Goal: Transaction & Acquisition: Purchase product/service

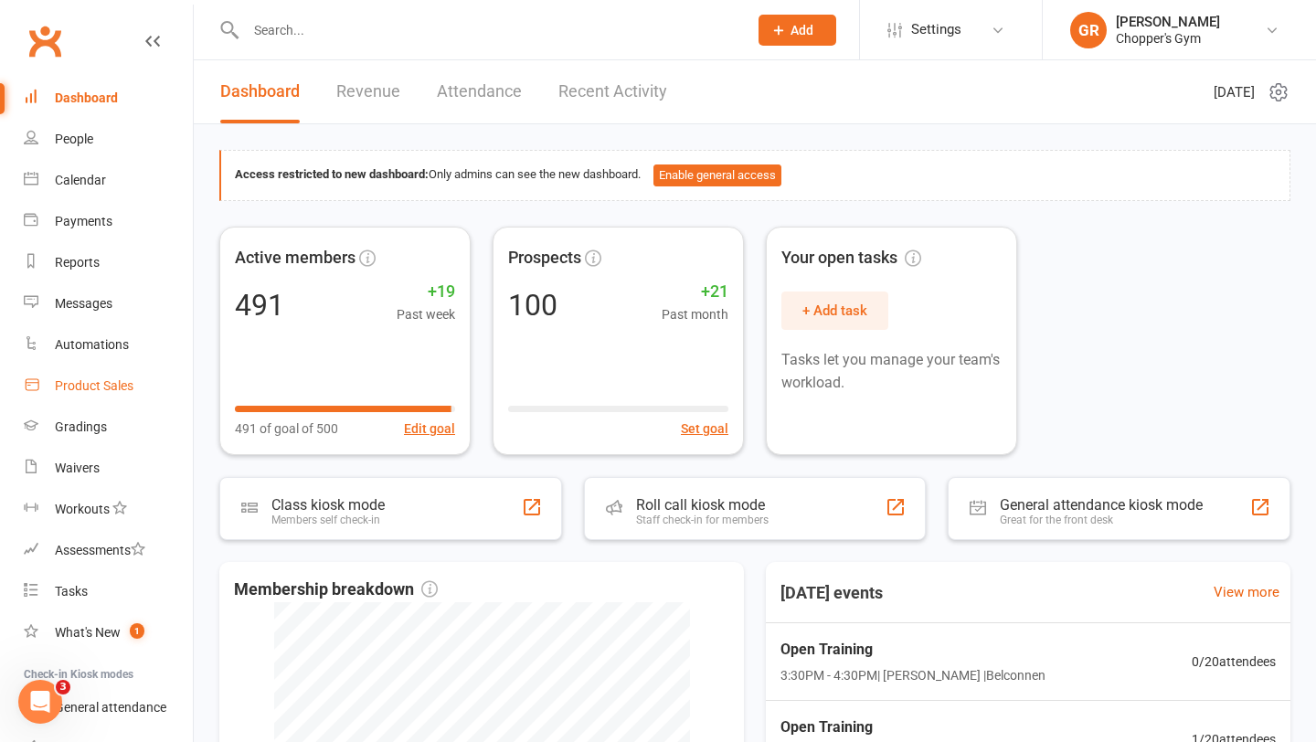
click at [111, 389] on div "Product Sales" at bounding box center [94, 385] width 79 height 15
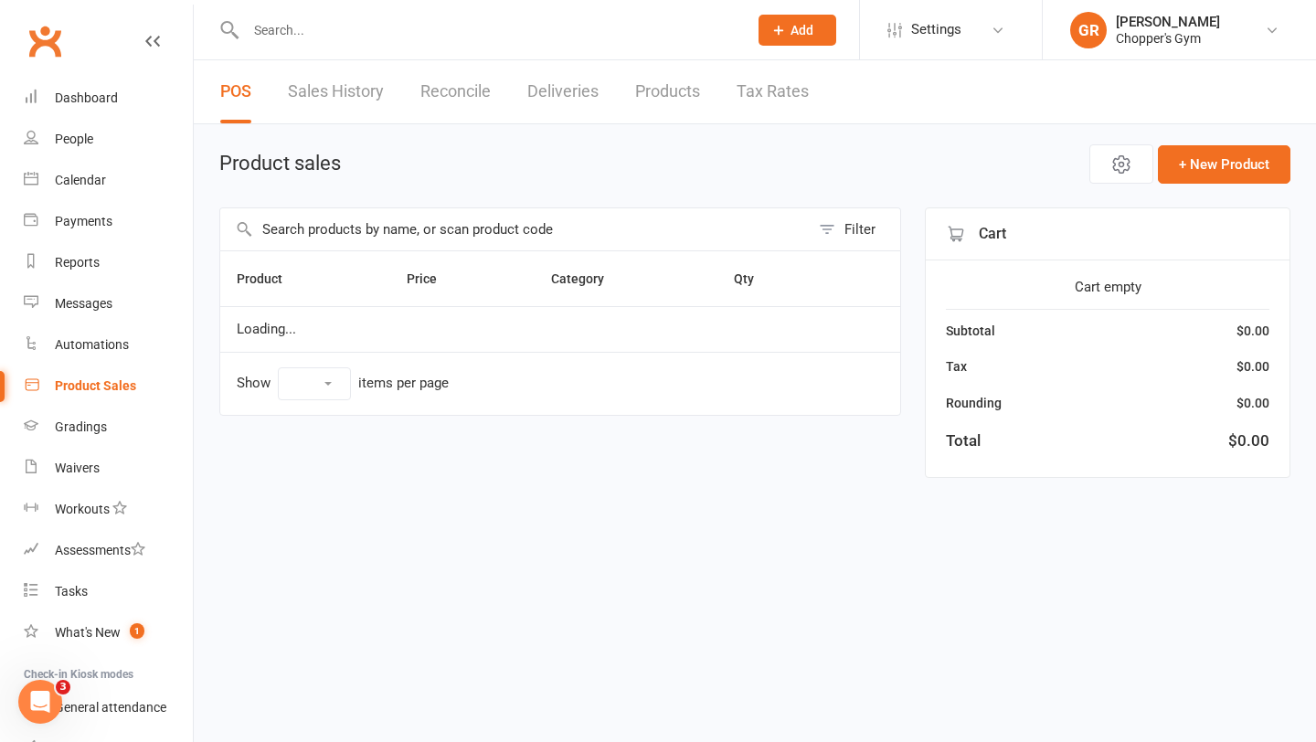
select select "100"
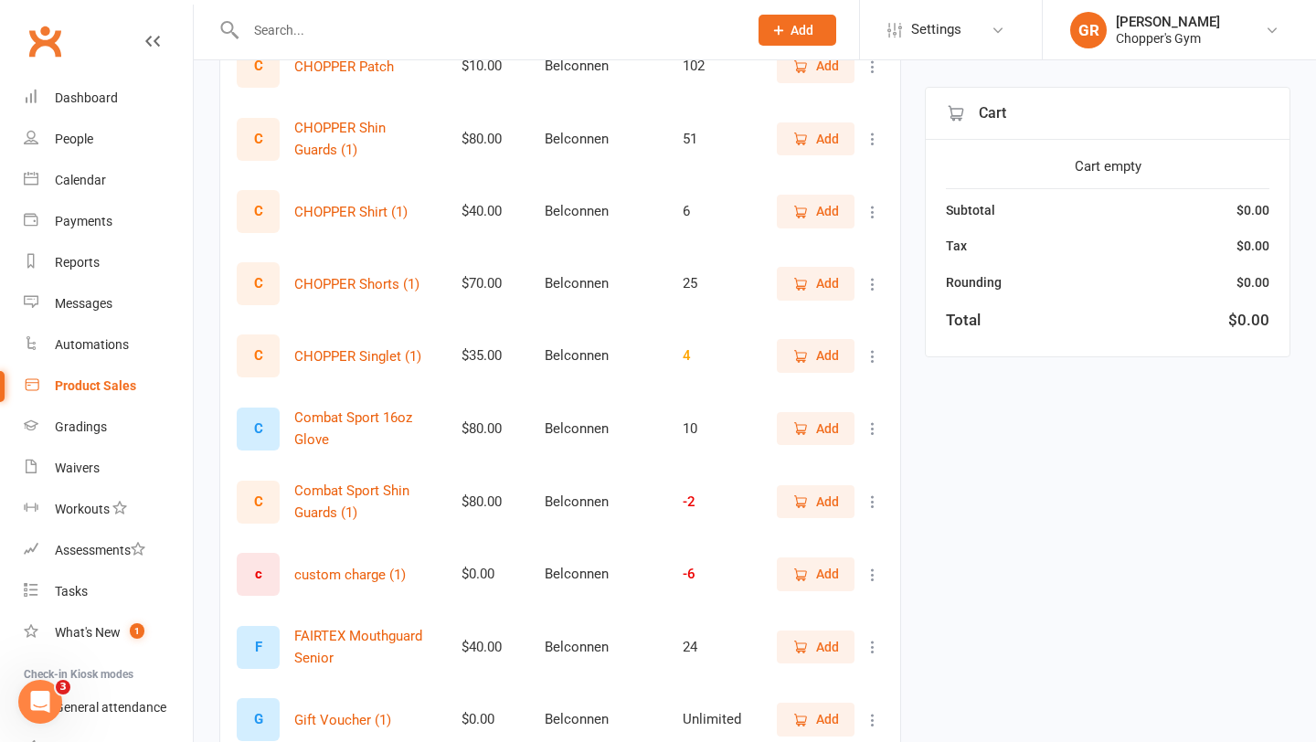
scroll to position [1020, 0]
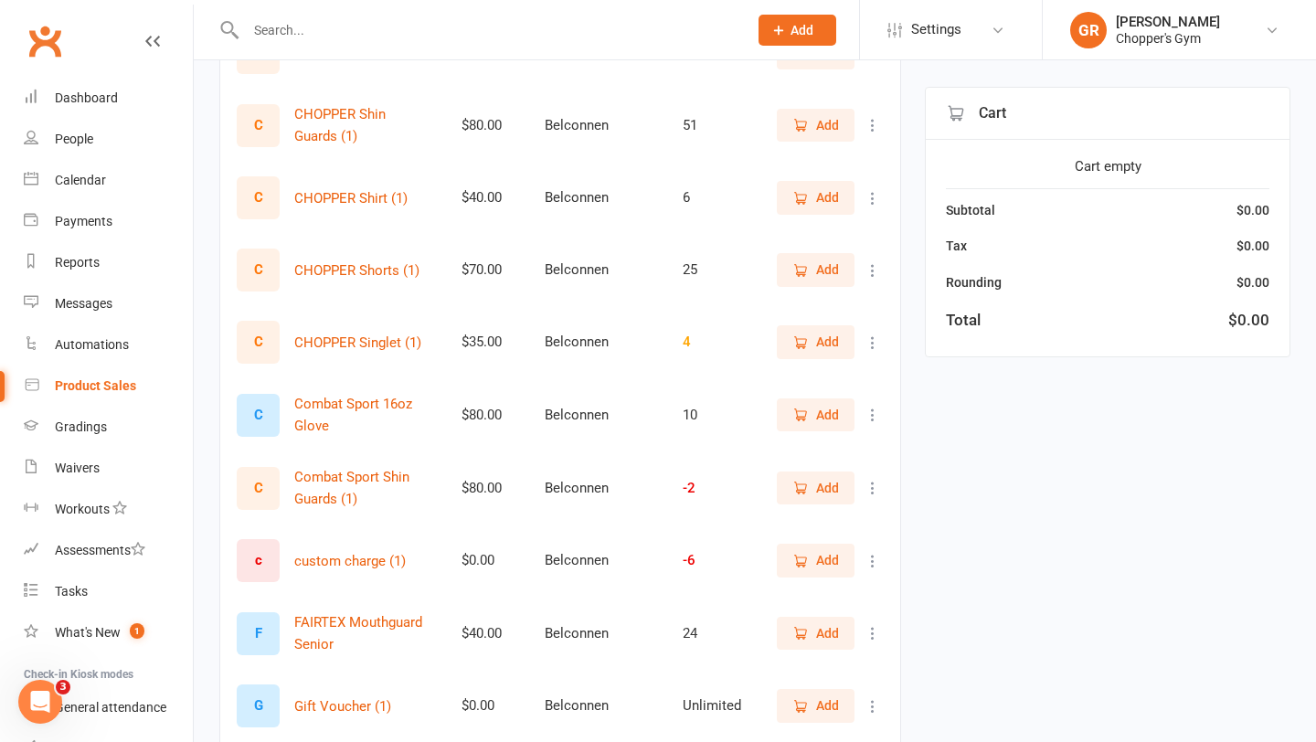
click at [607, 38] on input "text" at bounding box center [487, 30] width 494 height 26
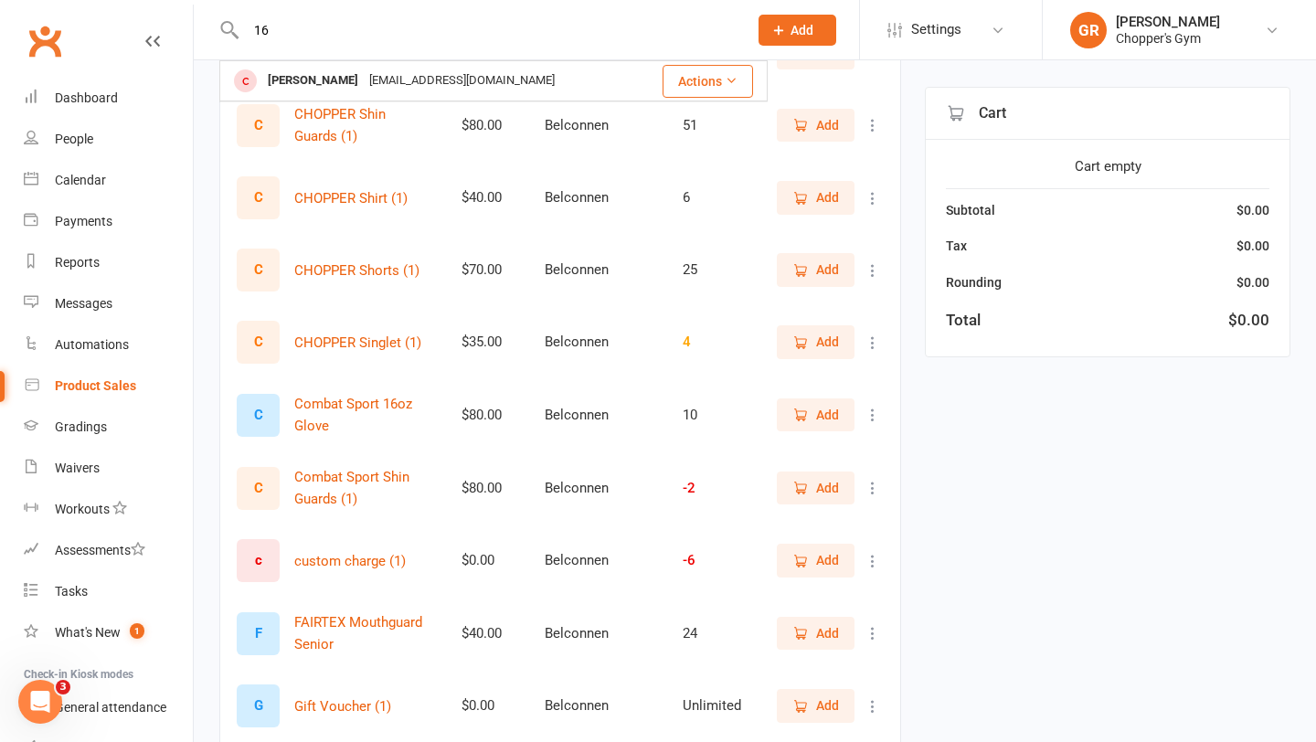
type input "1"
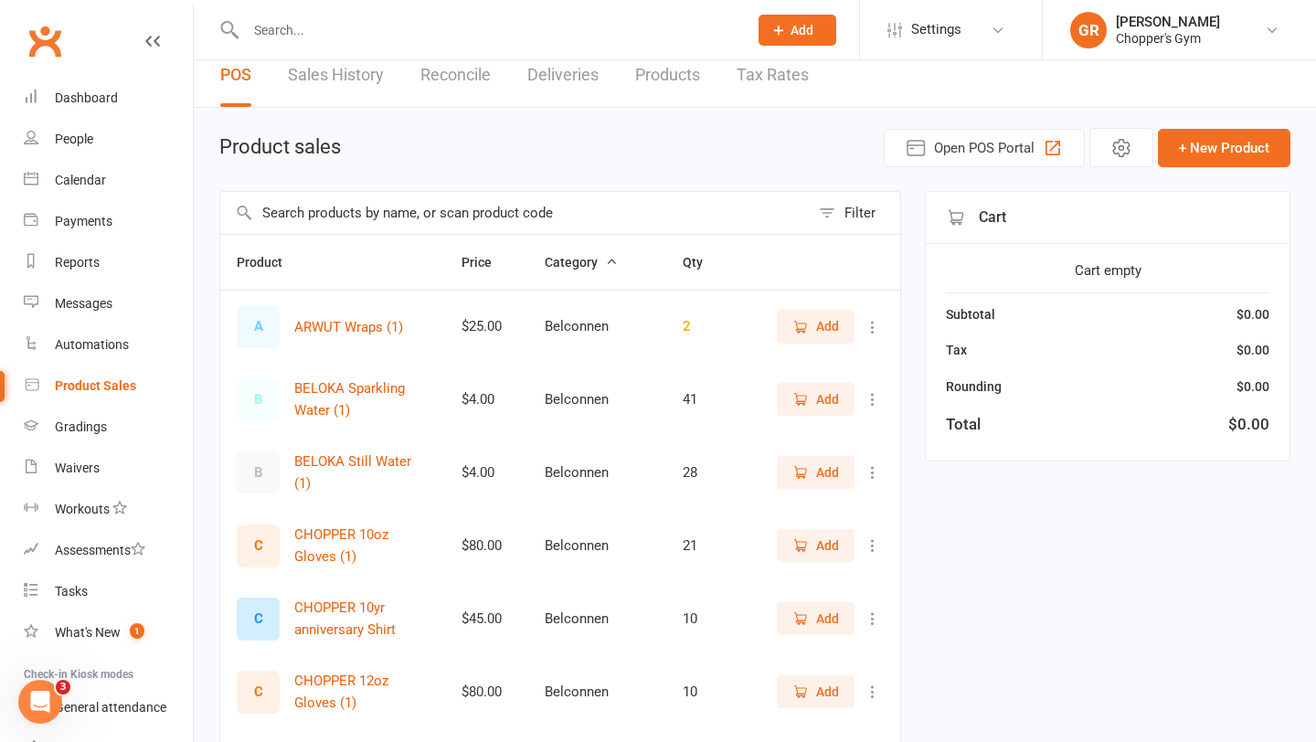
scroll to position [0, 0]
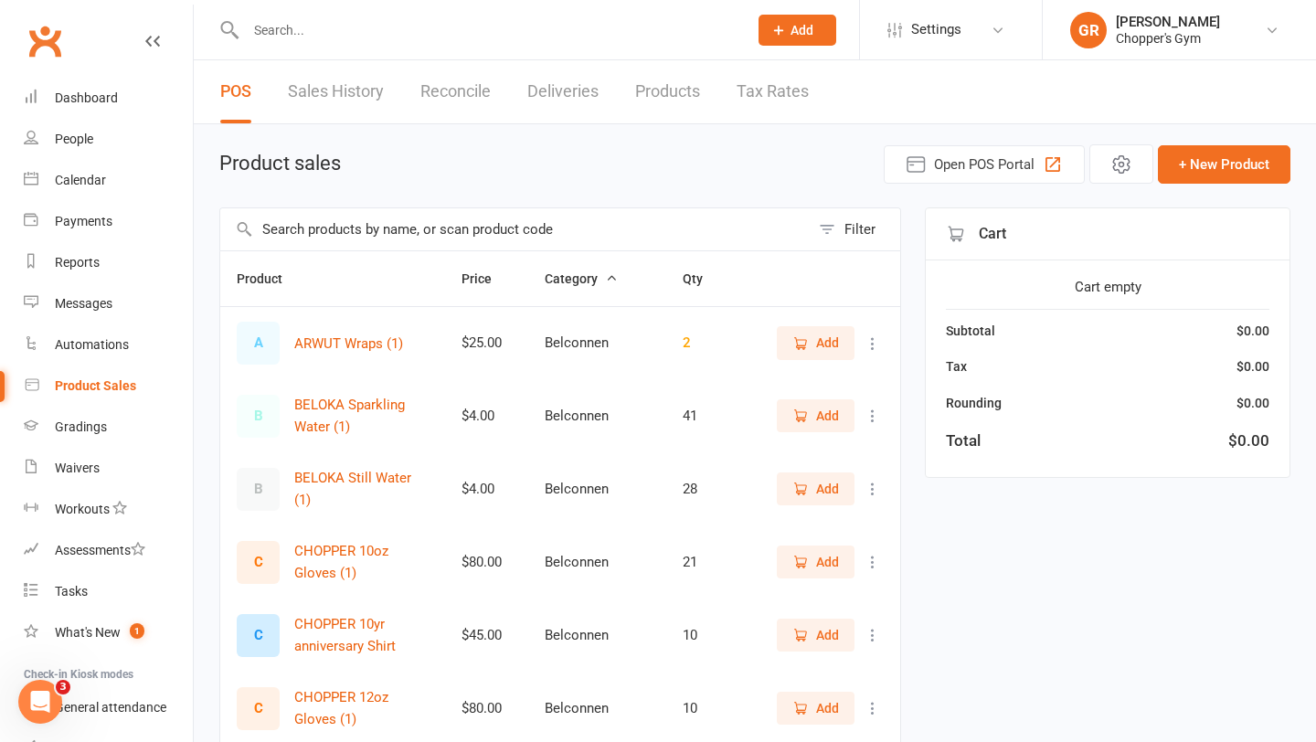
click at [481, 226] on input "text" at bounding box center [514, 229] width 589 height 42
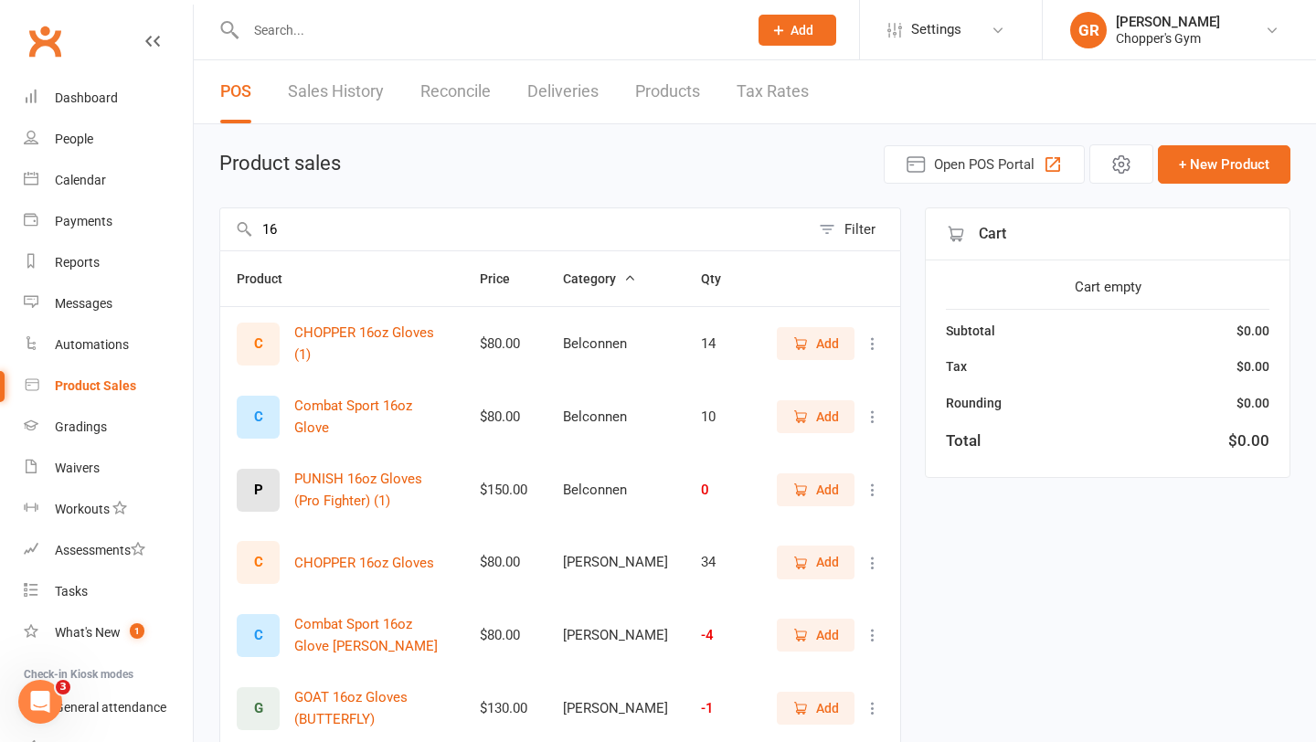
type input "16"
click at [826, 566] on span "Add" at bounding box center [827, 562] width 23 height 20
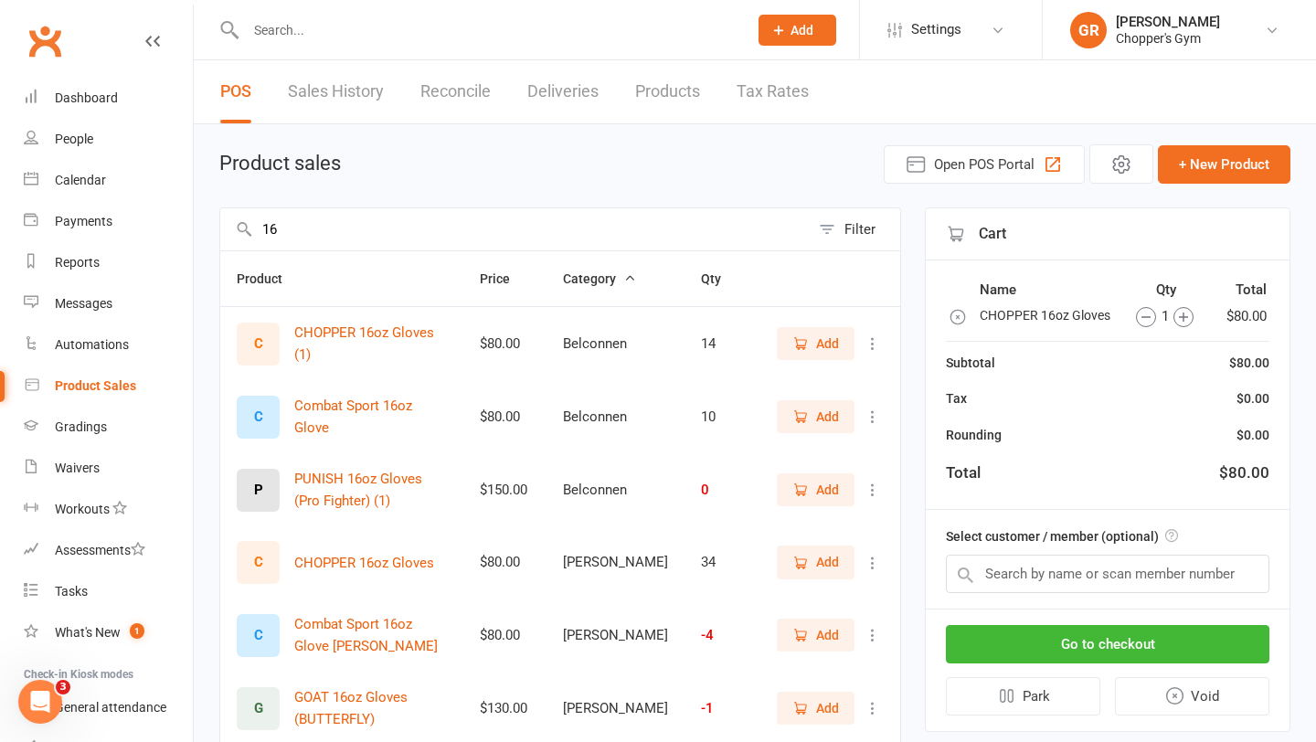
click at [1131, 415] on div "Name Qty Total CHOPPER 16oz Gloves 1 $80.00 Subtotal $80.00 Tax $0.00 Rounding …" at bounding box center [1108, 384] width 364 height 249
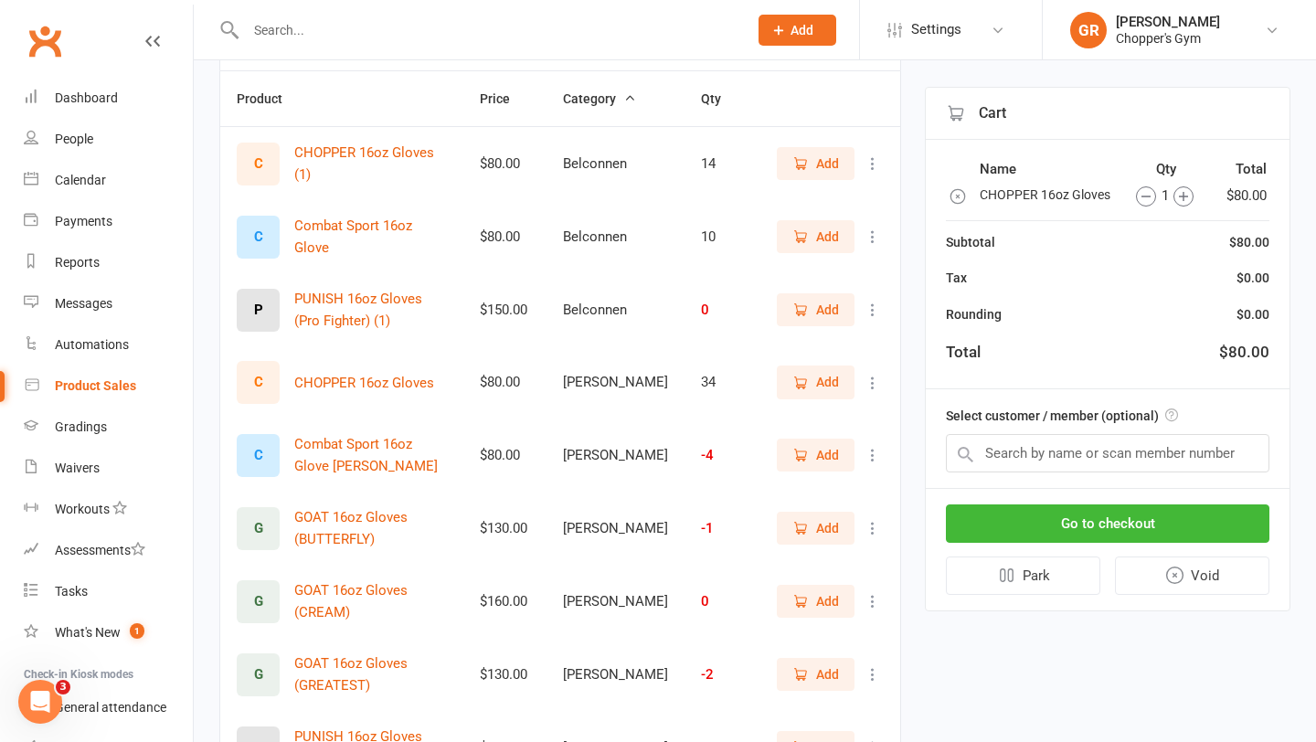
scroll to position [198, 0]
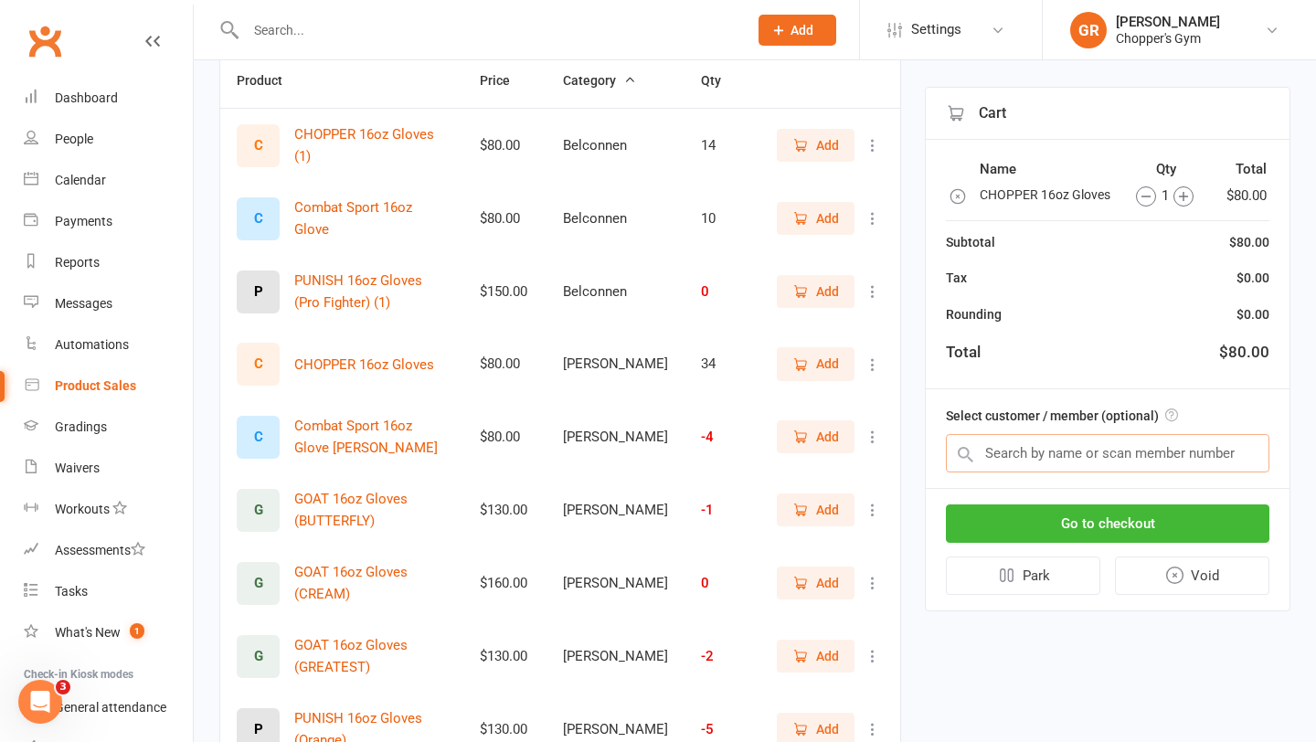
click at [1147, 452] on input "text" at bounding box center [1108, 453] width 324 height 38
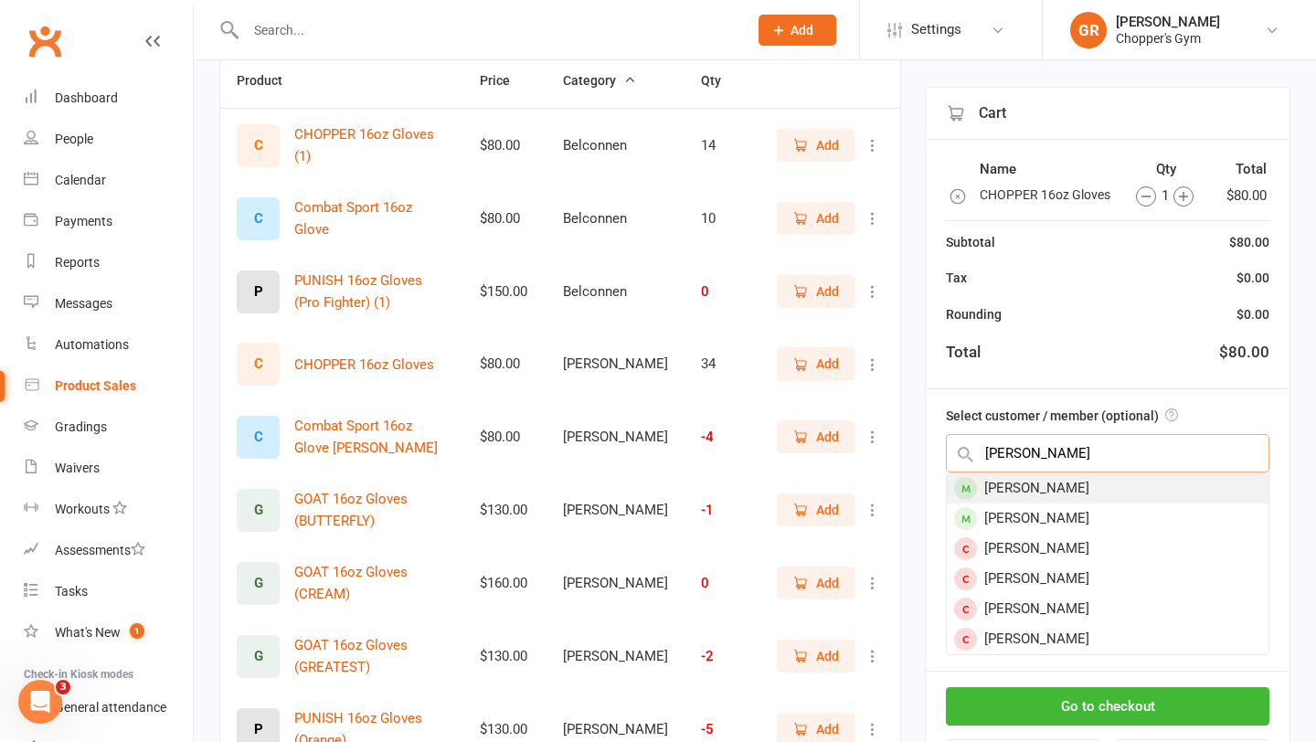
type input "[PERSON_NAME]"
click at [1165, 494] on div "[PERSON_NAME]" at bounding box center [1108, 488] width 322 height 30
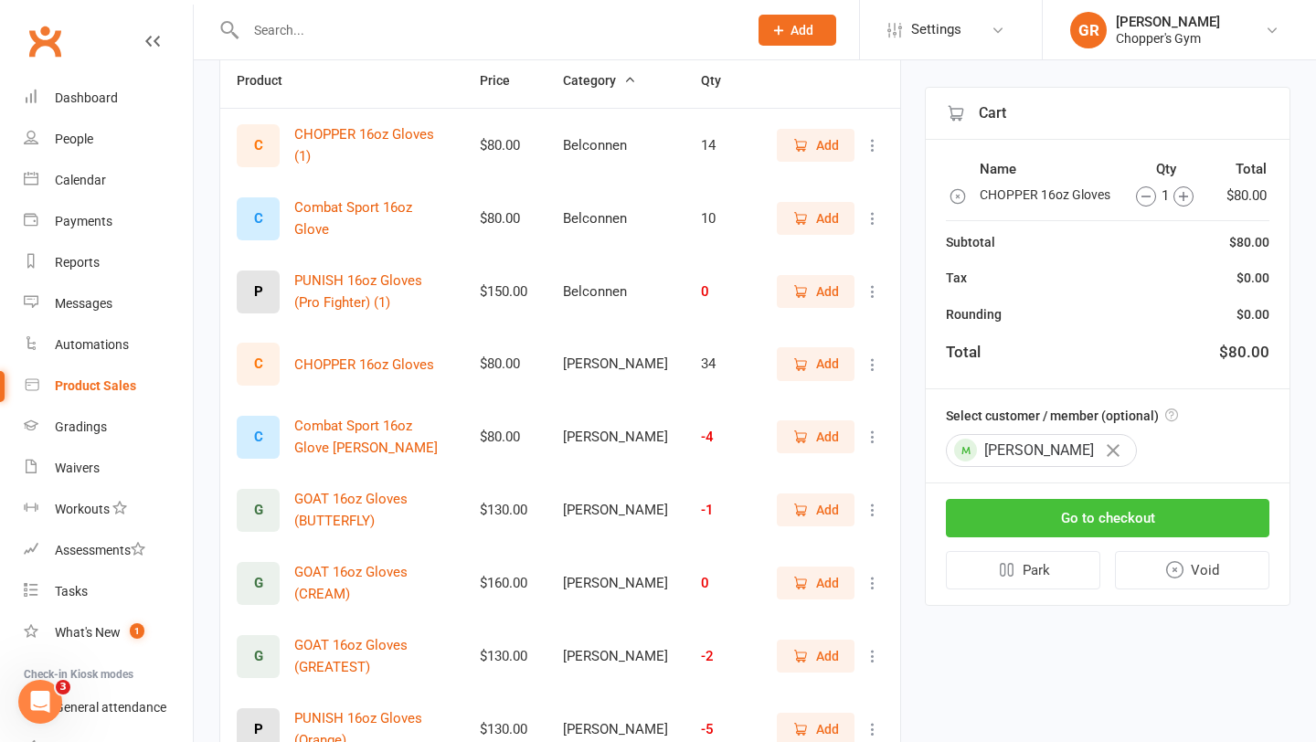
click at [1168, 511] on button "Go to checkout" at bounding box center [1108, 518] width 324 height 38
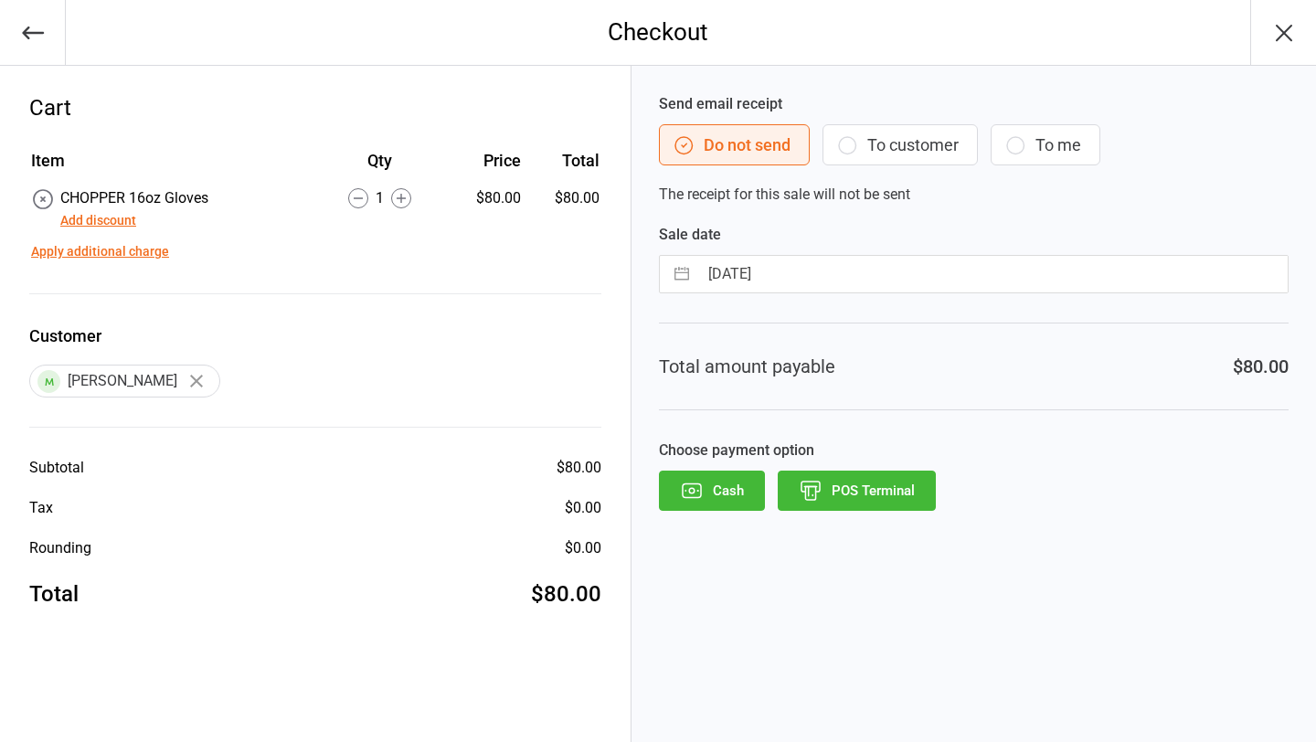
click at [857, 487] on button "POS Terminal" at bounding box center [857, 491] width 158 height 40
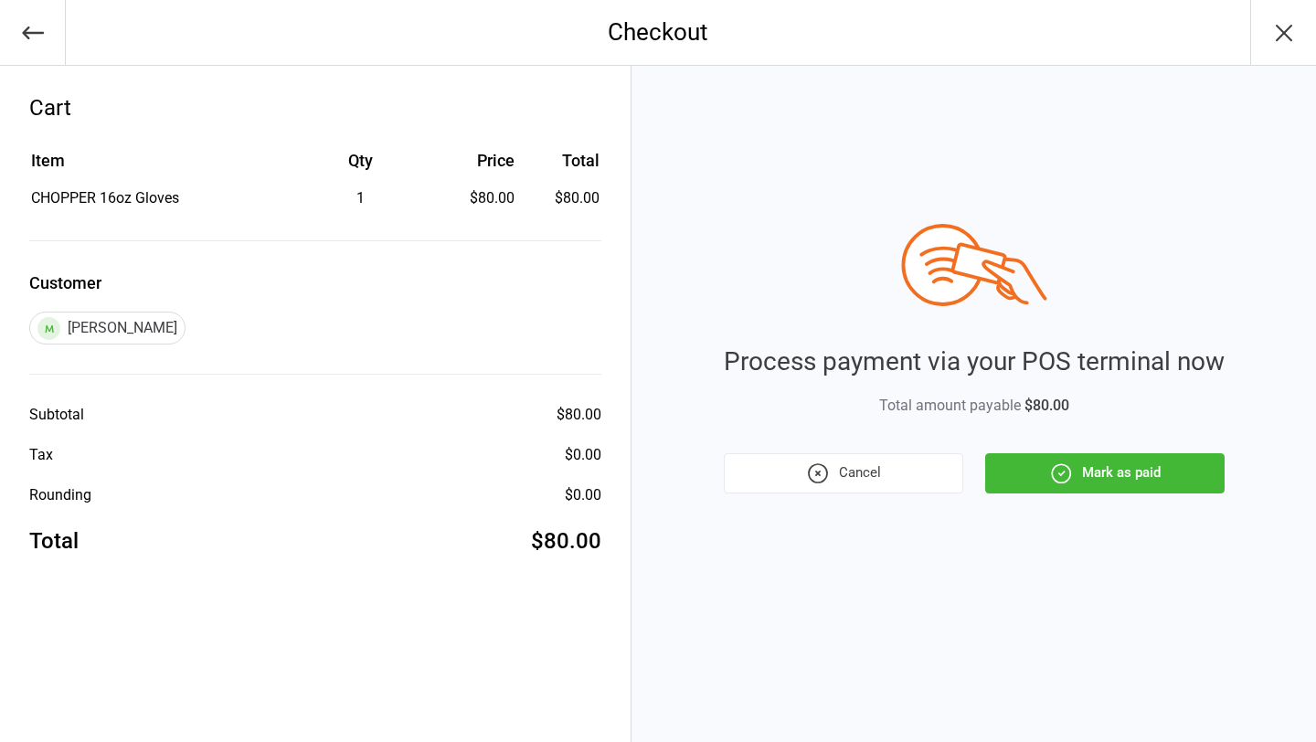
click at [1159, 496] on div "Process payment via your POS terminal now Total amount payable $80.00 Cancel Ma…" at bounding box center [974, 404] width 685 height 676
click at [1161, 487] on button "Mark as paid" at bounding box center [1104, 473] width 239 height 40
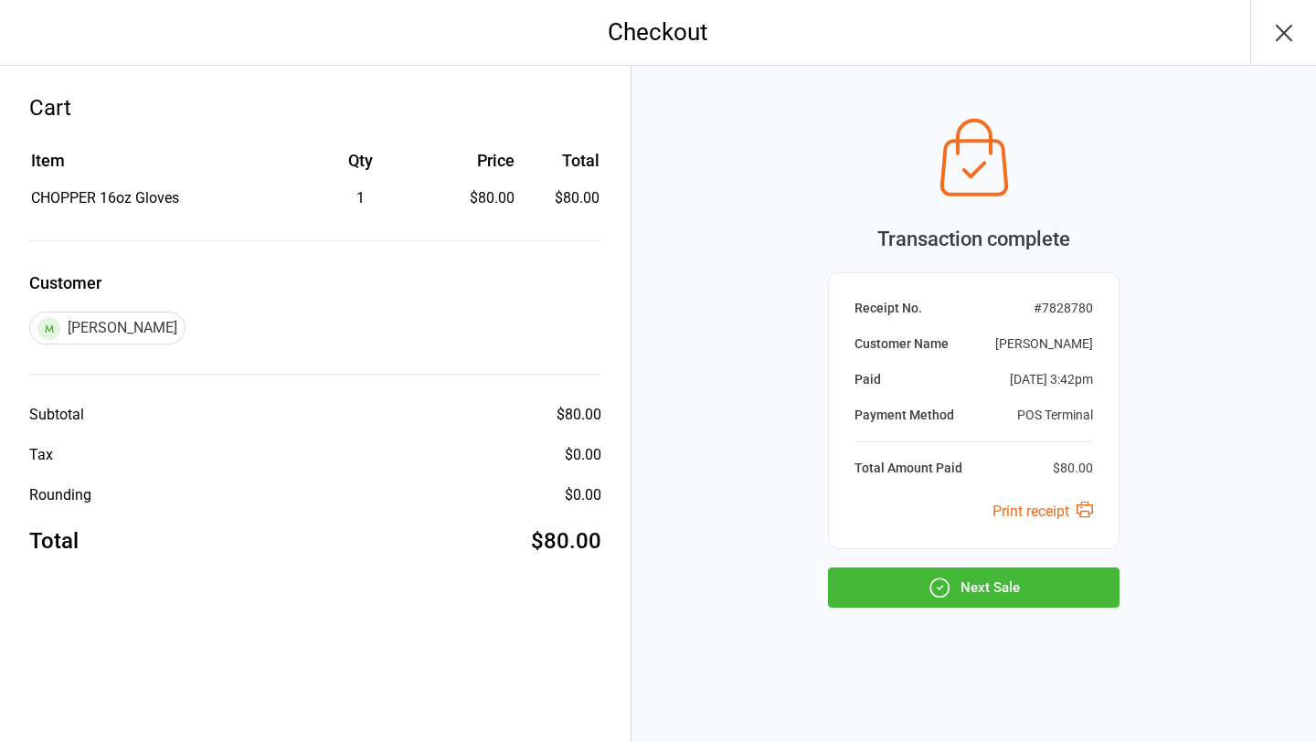
click at [1076, 584] on button "Next Sale" at bounding box center [974, 588] width 292 height 40
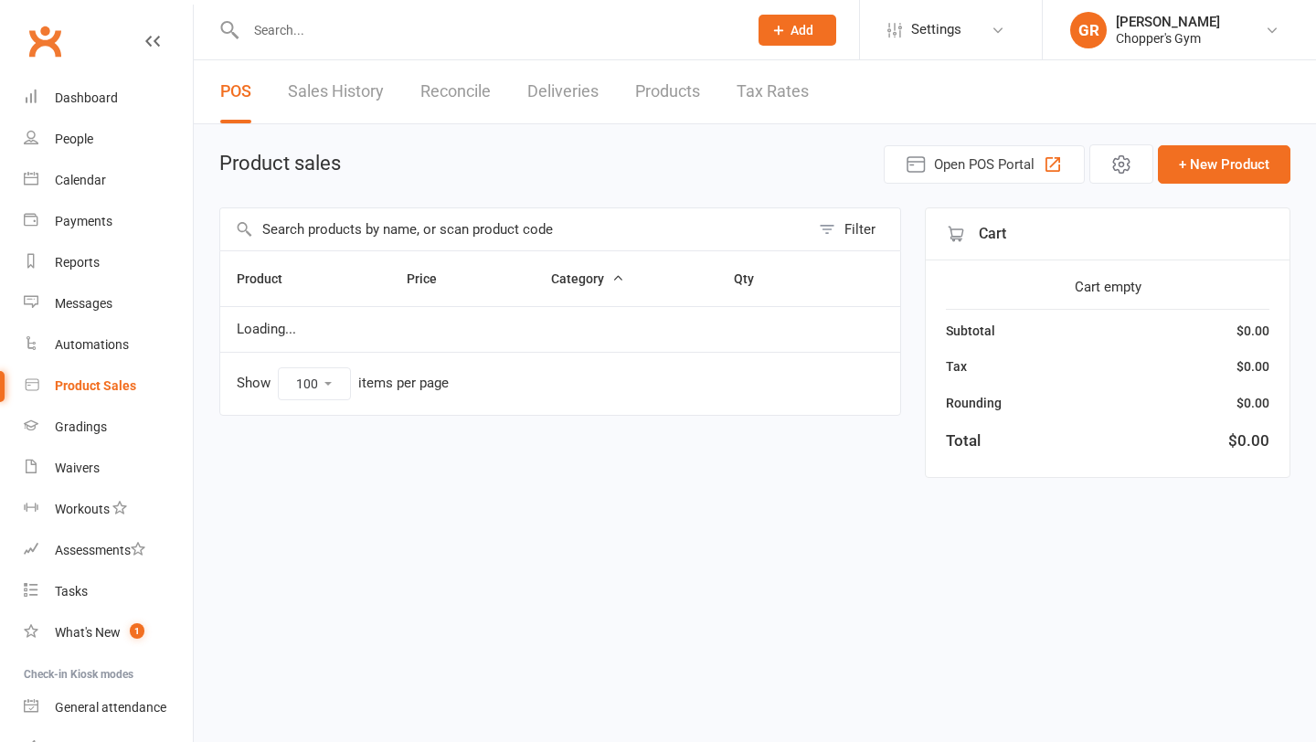
select select "100"
